Goal: Task Accomplishment & Management: Use online tool/utility

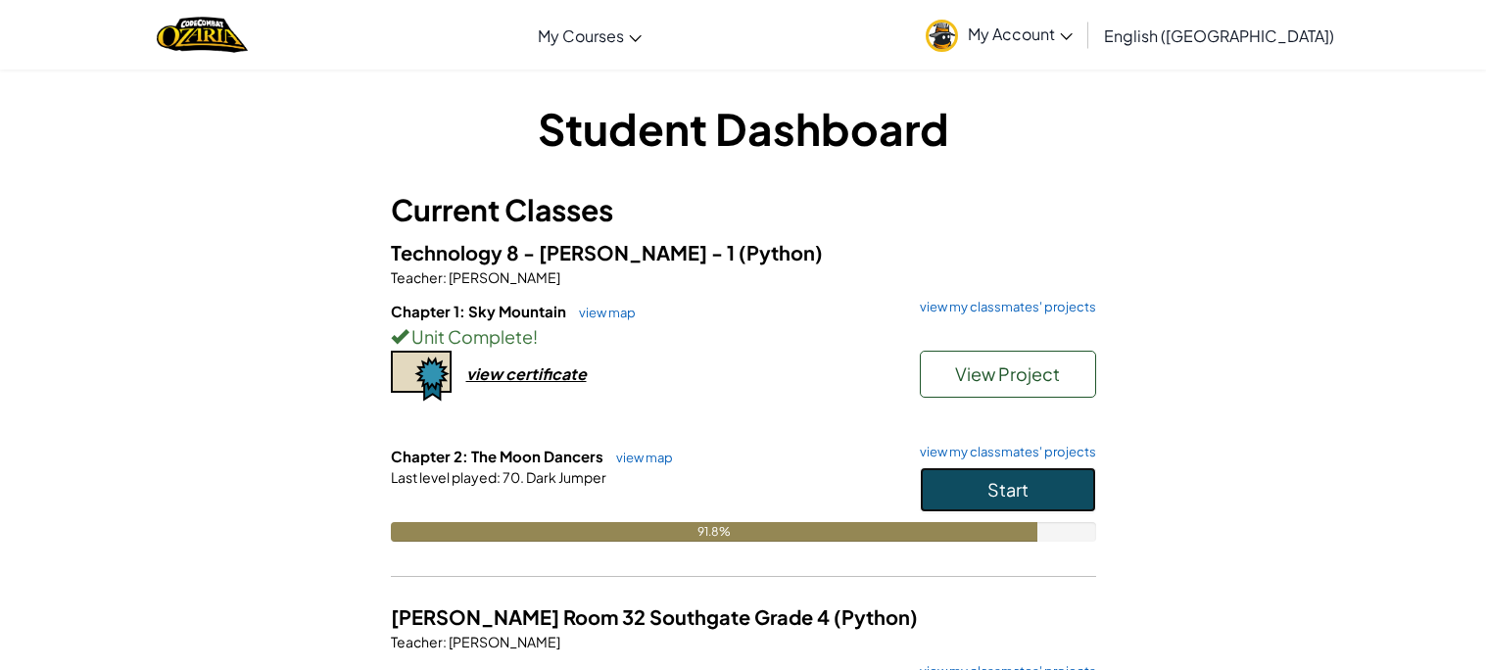
click at [951, 480] on button "Start" at bounding box center [1008, 489] width 176 height 45
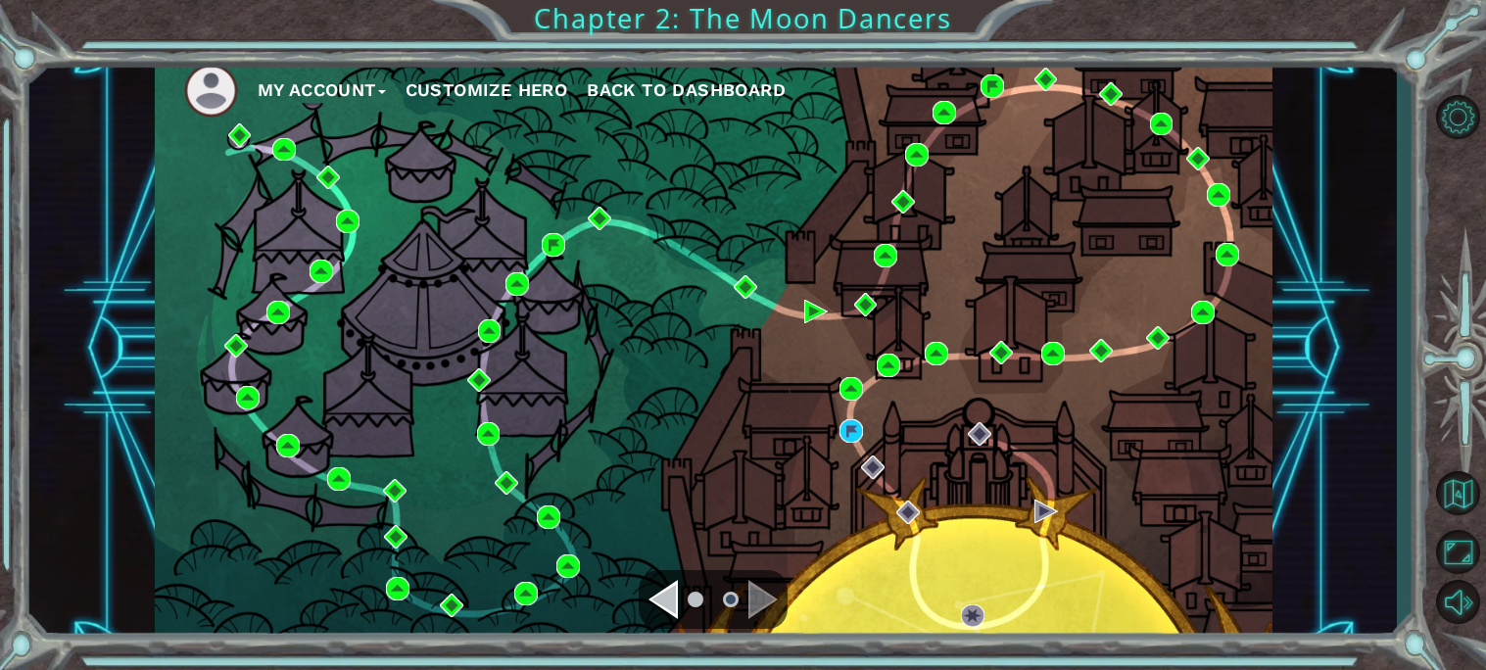
drag, startPoint x: 633, startPoint y: 715, endPoint x: 1450, endPoint y: 715, distance: 817.0
click at [1450, 669] on html "My Account Customize Hero Back to Dashboard Chapter 2: The Moon Dancers Got it …" at bounding box center [743, 335] width 1486 height 670
click at [756, 605] on div "Navigate to the next page" at bounding box center [762, 599] width 29 height 39
click at [665, 606] on div "Navigate to the previous page" at bounding box center [663, 599] width 29 height 39
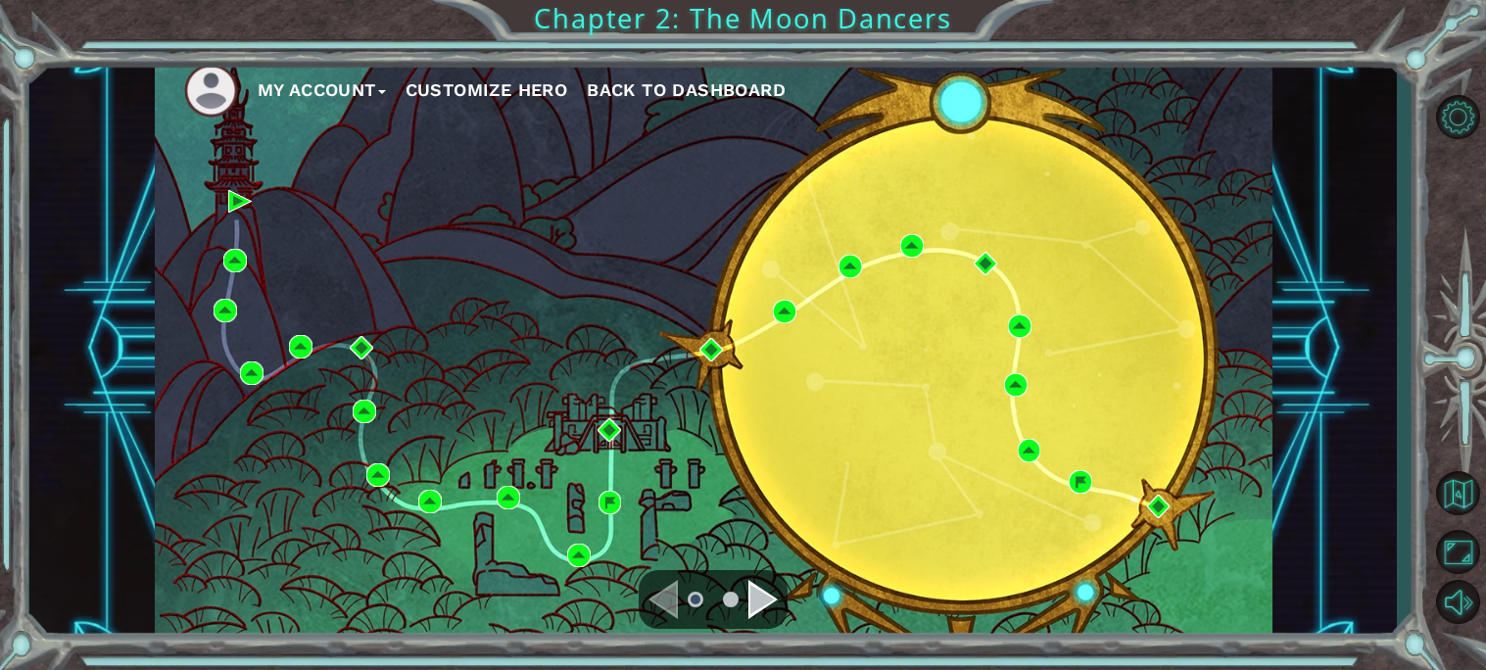
click at [771, 597] on div "Navigate to the next page" at bounding box center [762, 599] width 29 height 39
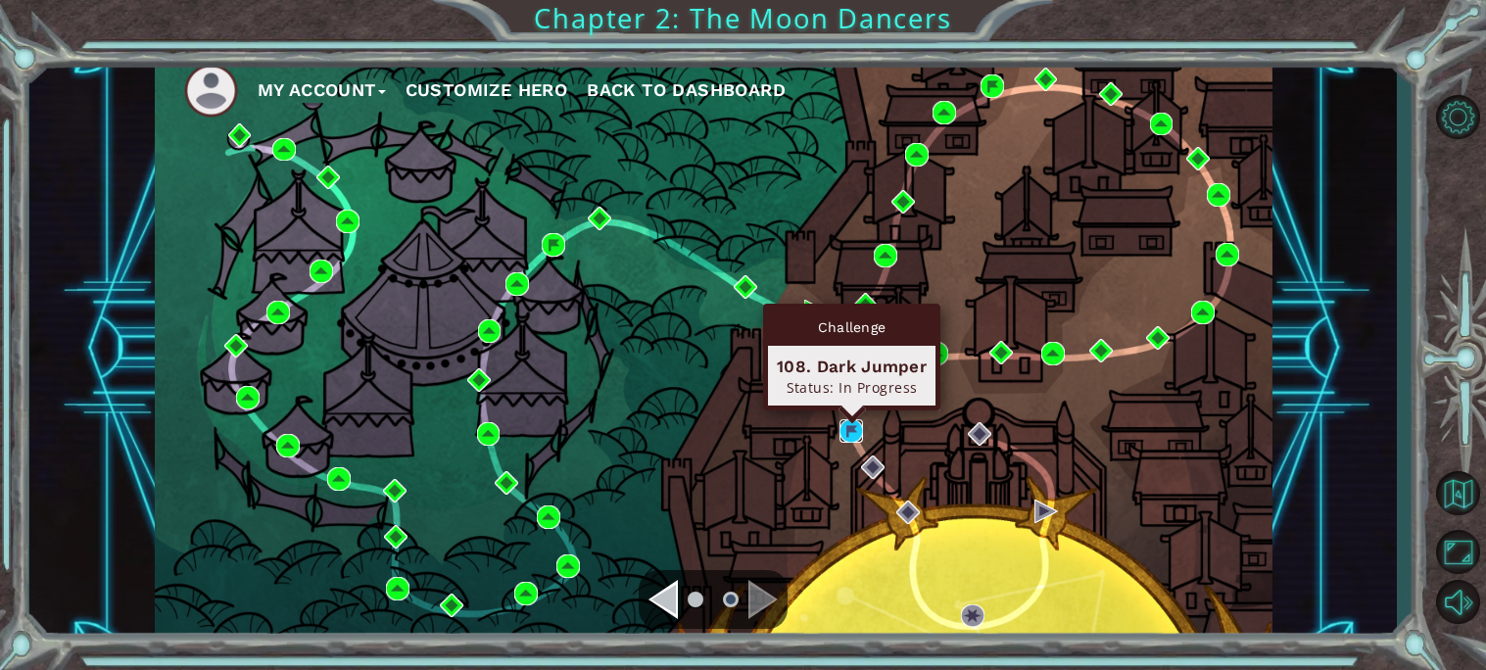
click at [858, 435] on img at bounding box center [852, 431] width 24 height 24
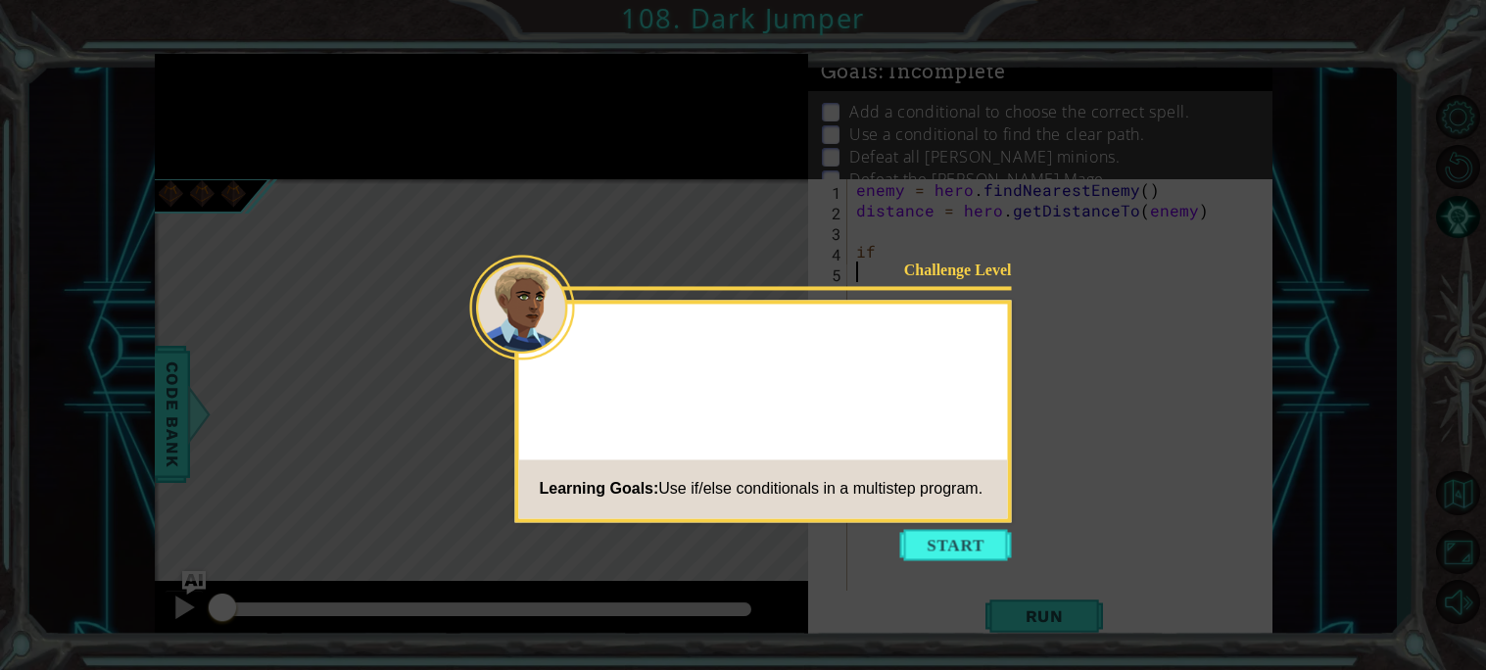
click at [920, 531] on button "Start" at bounding box center [956, 544] width 112 height 31
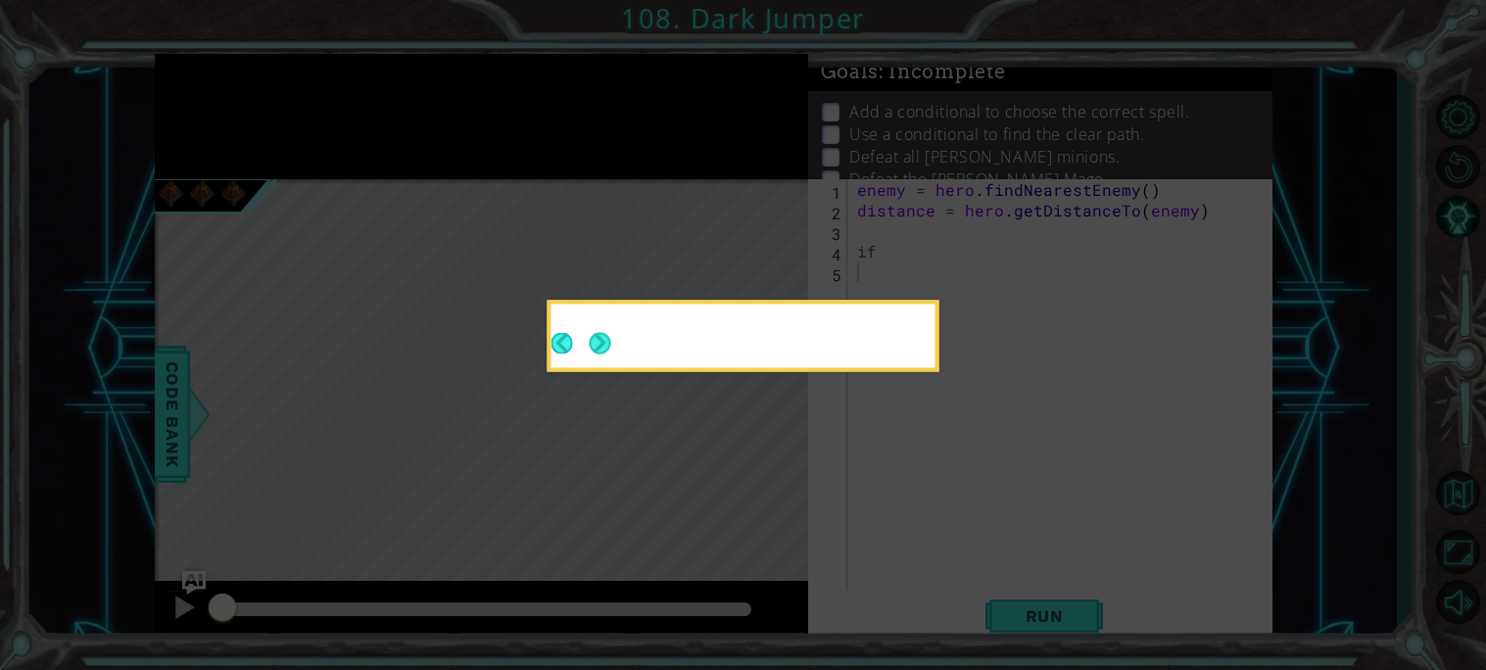
drag, startPoint x: 928, startPoint y: 531, endPoint x: 622, endPoint y: 323, distance: 369.5
click at [930, 531] on icon at bounding box center [743, 335] width 1486 height 670
click at [621, 342] on div at bounding box center [744, 336] width 384 height 64
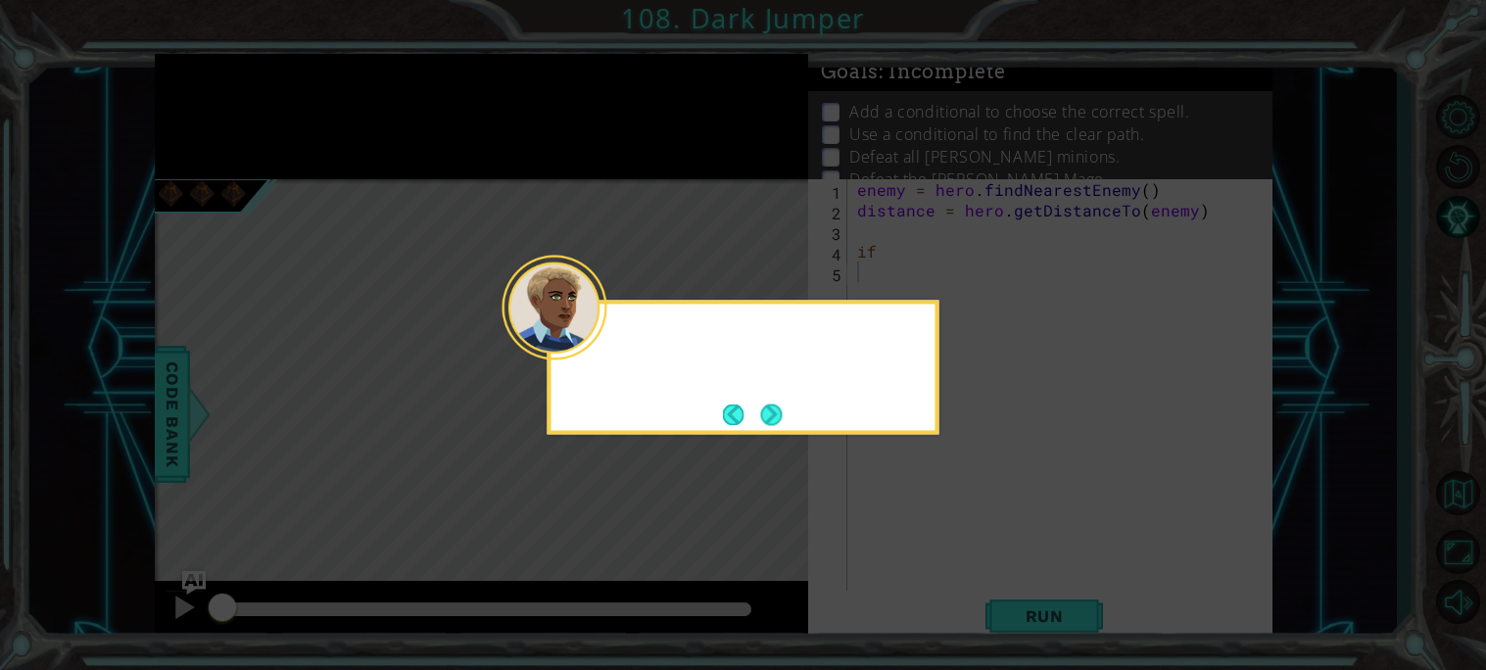
click at [619, 324] on div at bounding box center [744, 340] width 384 height 56
click at [618, 322] on div at bounding box center [744, 340] width 384 height 56
click at [783, 404] on button "Next" at bounding box center [771, 415] width 23 height 23
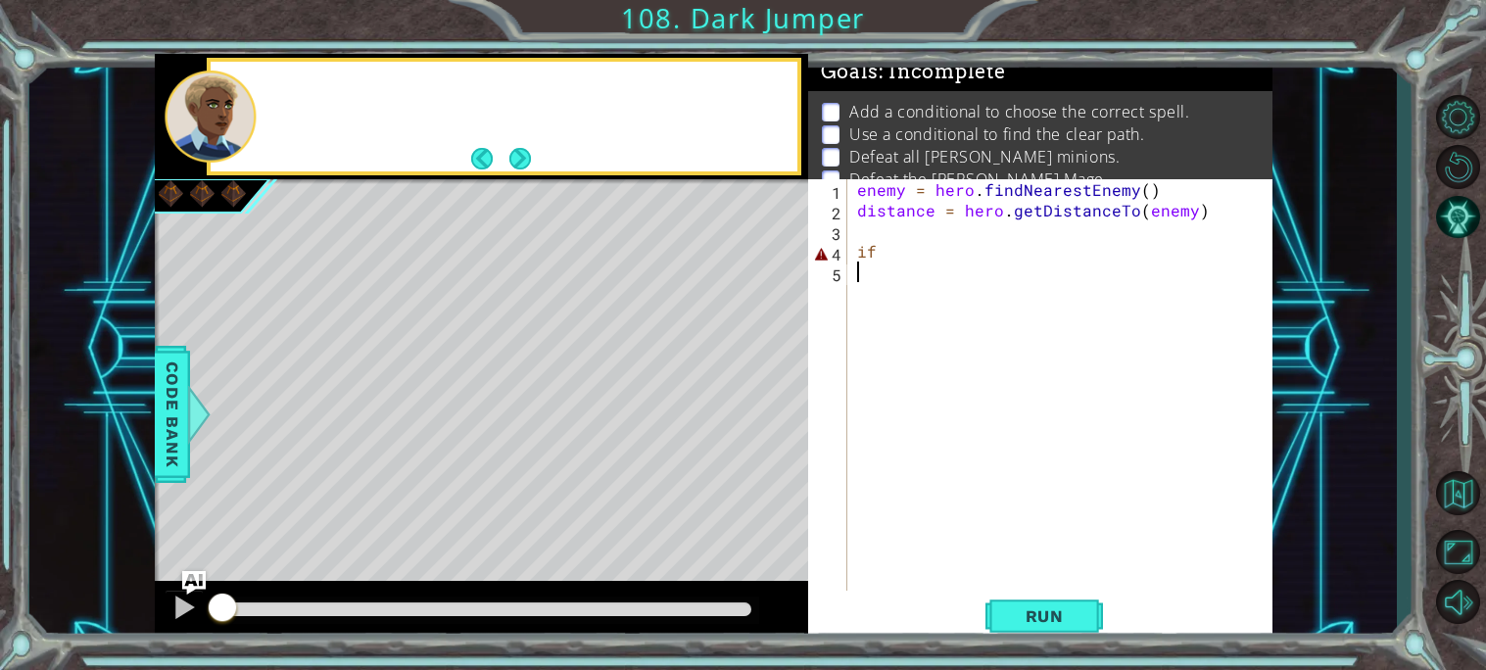
click at [783, 397] on div "Level Map" at bounding box center [607, 467] width 905 height 577
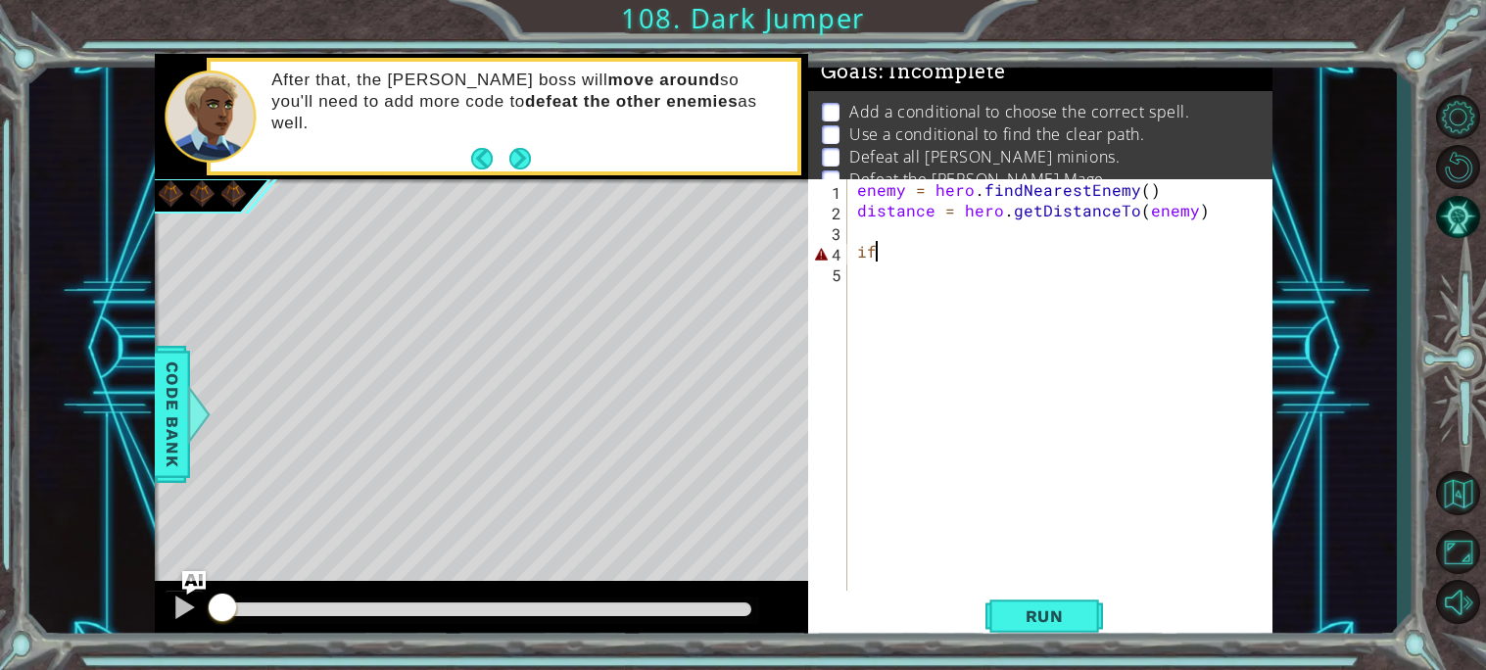
click at [910, 254] on div "enemy = hero . findNearestEnemy ( ) distance = hero . getDistanceTo ( enemy ) if" at bounding box center [1065, 405] width 424 height 453
type textarea "if distance > 2"
click at [895, 282] on div "enemy = hero . findNearestEnemy ( ) distance = hero . getDistanceTo ( enemy ) i…" at bounding box center [1065, 405] width 424 height 453
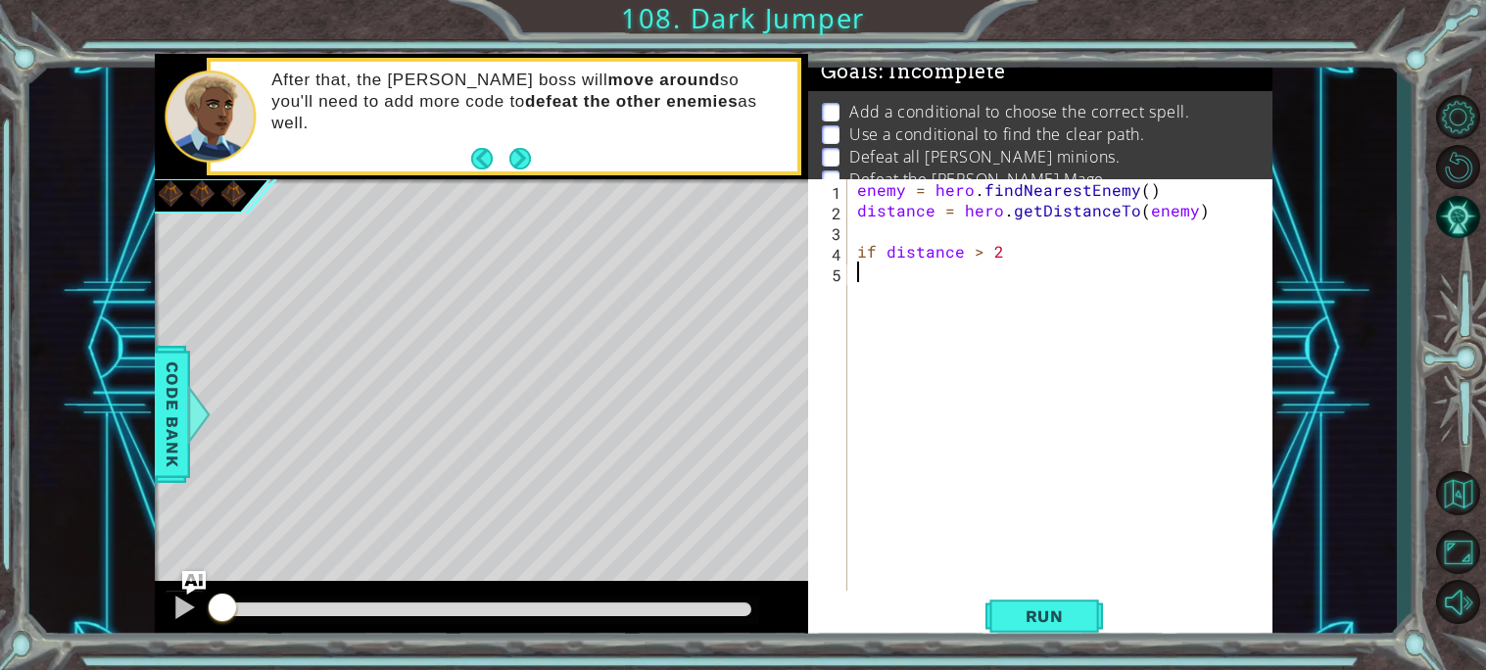
scroll to position [0, 0]
click at [1014, 261] on div "enemy = hero . findNearestEnemy ( ) distance = hero . getDistanceTo ( enemy ) i…" at bounding box center [1065, 405] width 424 height 453
type textarea "if distance > 2"
click at [877, 241] on div "enemy = hero . findNearestEnemy ( ) distance = hero . getDistanceTo ( enemy ) i…" at bounding box center [1065, 405] width 424 height 453
click at [901, 230] on div "enemy = hero . findNearestEnemy ( ) distance = hero . getDistanceTo ( enemy ) i…" at bounding box center [1065, 405] width 424 height 453
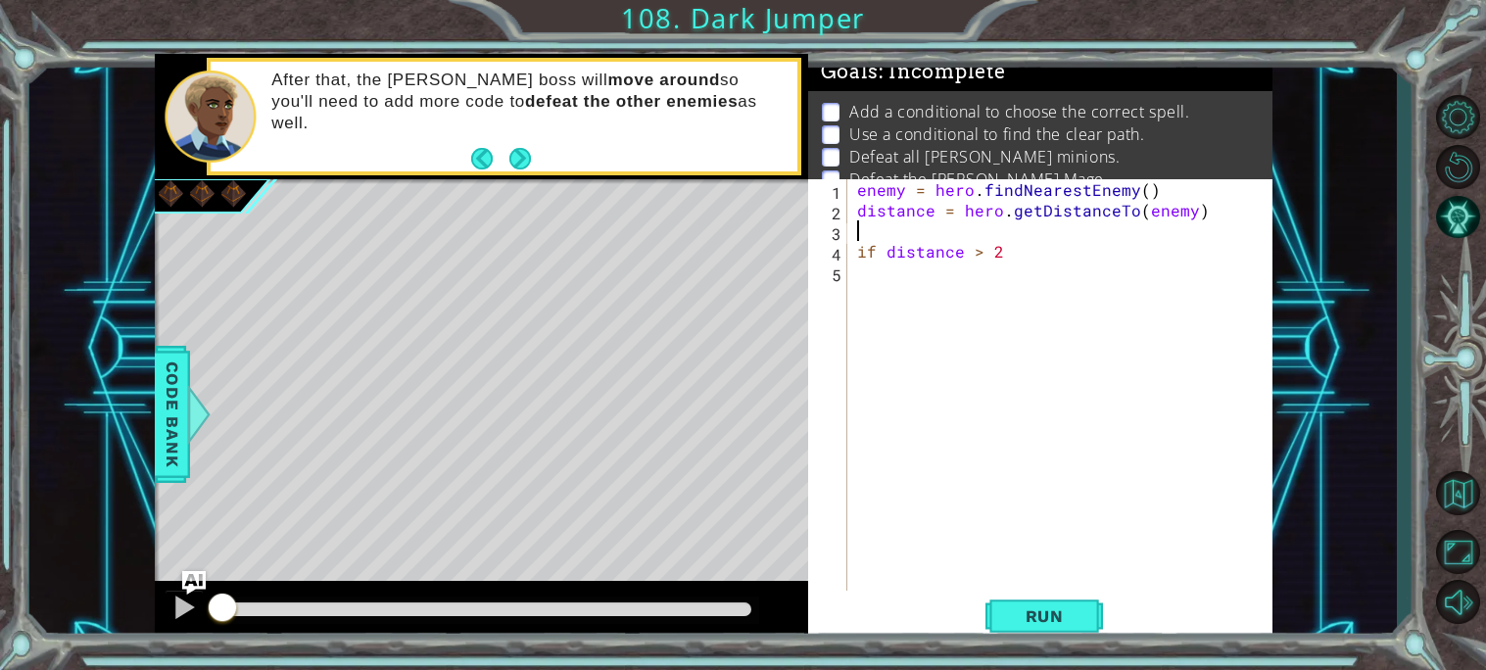
click at [859, 289] on div "enemy = hero . findNearestEnemy ( ) distance = hero . getDistanceTo ( enemy ) i…" at bounding box center [1065, 405] width 424 height 453
drag, startPoint x: 942, startPoint y: 233, endPoint x: 945, endPoint y: 243, distance: 10.2
click at [945, 243] on div "enemy = hero . findNearestEnemy ( ) distance = hero . getDistanceTo ( enemy ) i…" at bounding box center [1065, 405] width 424 height 453
type textarea "if distance > 2"
click at [891, 281] on div "enemy = hero . findNearestEnemy ( ) distance = hero . getDistanceTo ( enemy ) i…" at bounding box center [1065, 405] width 424 height 453
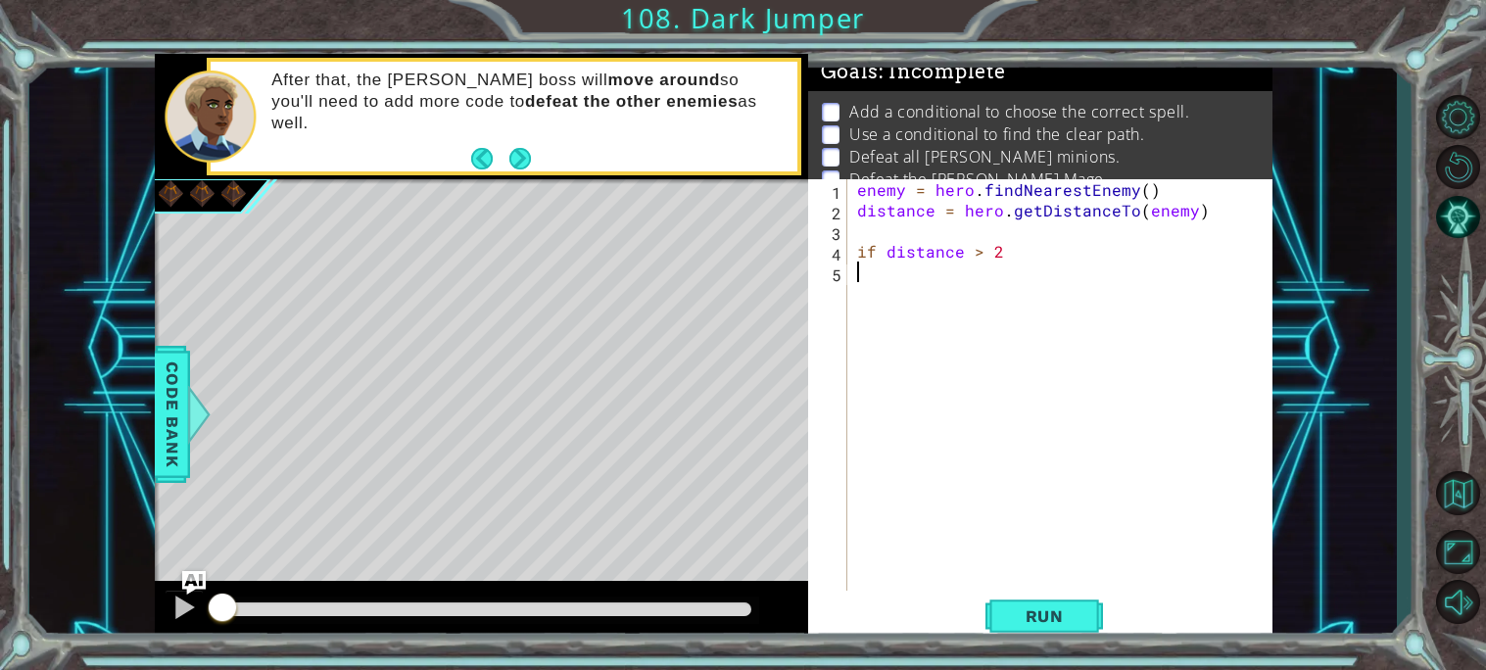
click at [980, 286] on div "enemy = hero . findNearestEnemy ( ) distance = hero . getDistanceTo ( enemy ) i…" at bounding box center [1065, 405] width 424 height 453
click at [936, 314] on div "enemy = hero . findNearestEnemy ( ) distance = hero . getDistanceTo ( enemy ) i…" at bounding box center [1065, 405] width 424 height 453
